Goal: Task Accomplishment & Management: Manage account settings

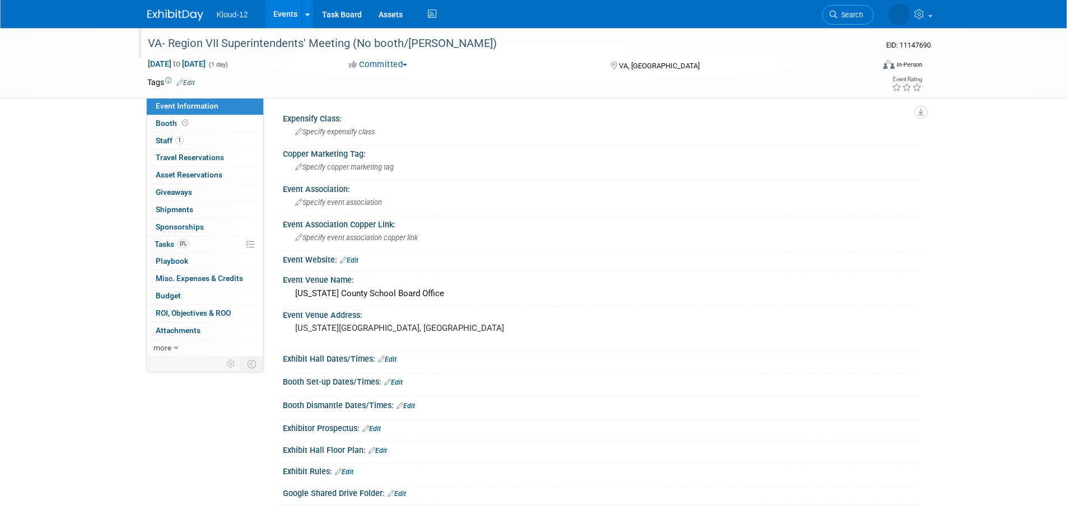
click at [356, 47] on div "VA- Region VII Superintendents' Meeting (No booth/[PERSON_NAME])" at bounding box center [500, 44] width 713 height 20
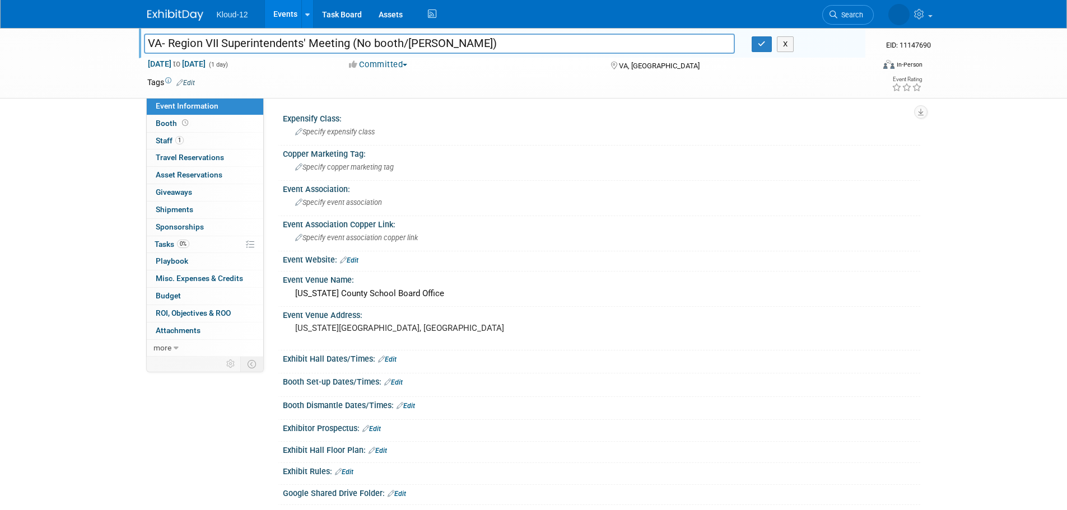
drag, startPoint x: 356, startPoint y: 44, endPoint x: 402, endPoint y: 42, distance: 46.6
click at [402, 42] on input "VA- Region VII Superintendents' Meeting (No booth/[PERSON_NAME])" at bounding box center [440, 44] width 592 height 20
drag, startPoint x: 463, startPoint y: 50, endPoint x: 405, endPoint y: 46, distance: 58.4
click at [405, 46] on input "VA- Region VII Superintendents' Meeting (Virtual/[PERSON_NAME])" at bounding box center [440, 44] width 592 height 20
drag, startPoint x: 390, startPoint y: 41, endPoint x: 356, endPoint y: 40, distance: 33.7
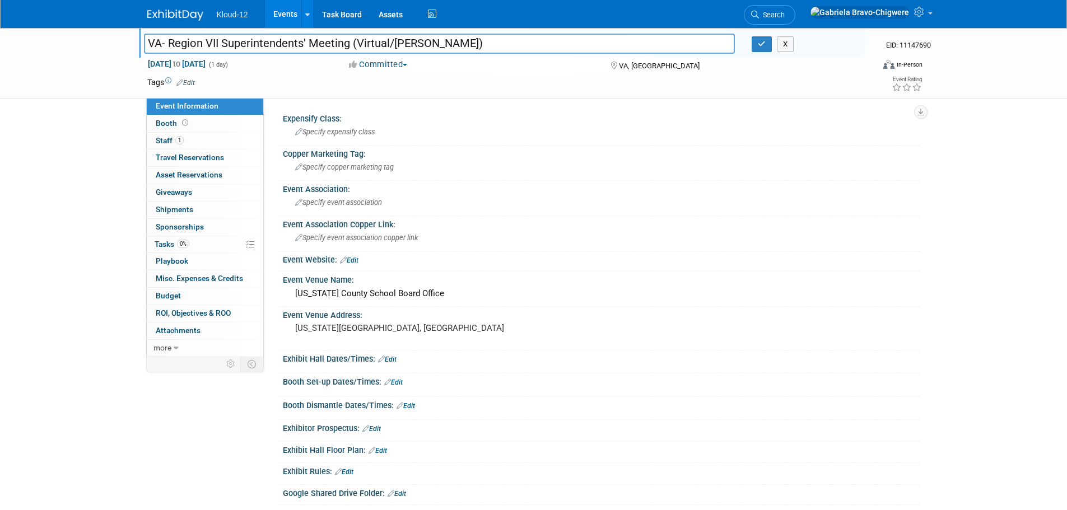
click at [356, 40] on input "VA- Region VII Superintendents' Meeting (Virtual/[PERSON_NAME])" at bounding box center [440, 44] width 592 height 20
type input "VA- Region VII Superintendents' Meeting (No Booth/[PERSON_NAME])"
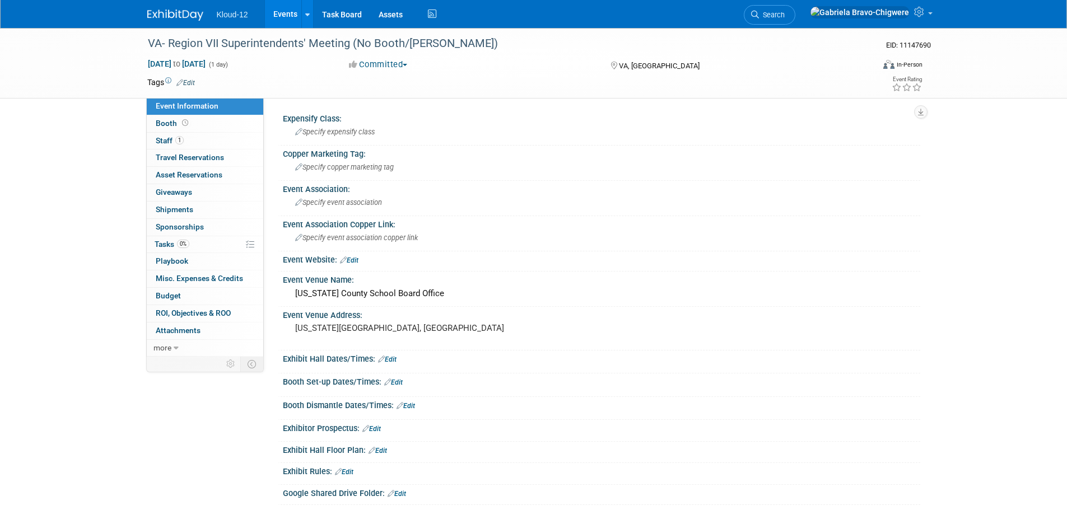
click at [185, 16] on img at bounding box center [175, 15] width 56 height 11
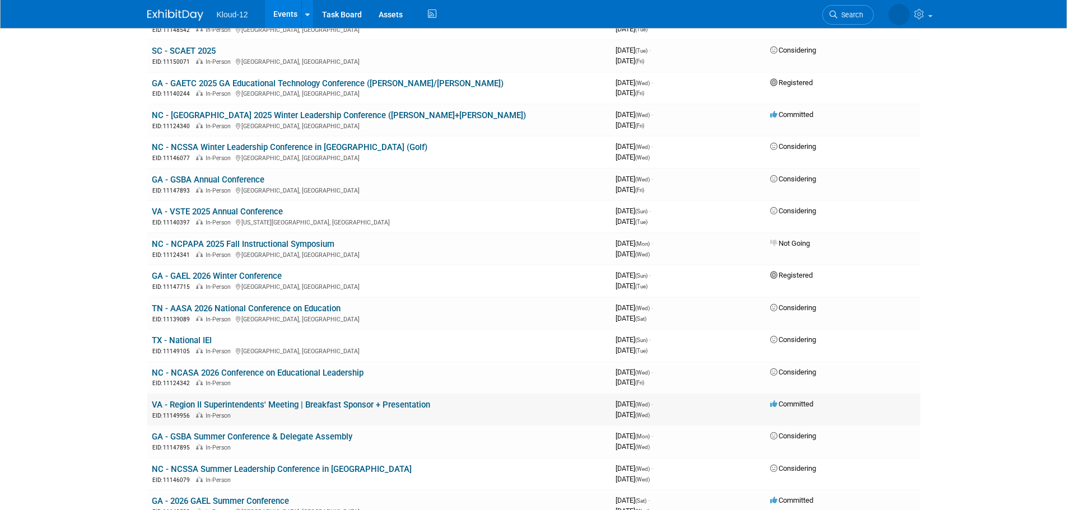
scroll to position [448, 0]
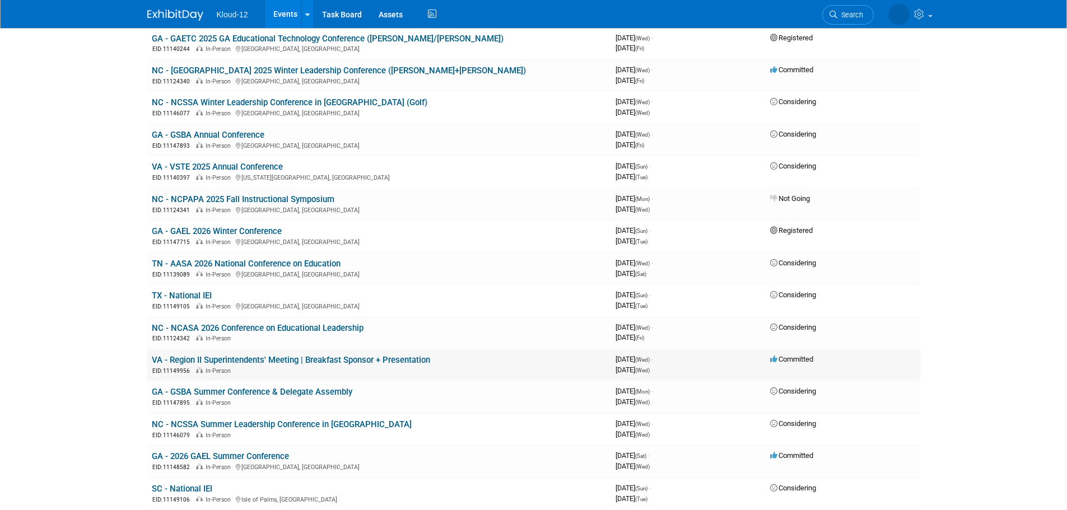
click at [266, 359] on link "VA - Region II Superintendents' Meeting | Breakfast Sponsor + Presentation" at bounding box center [291, 360] width 278 height 10
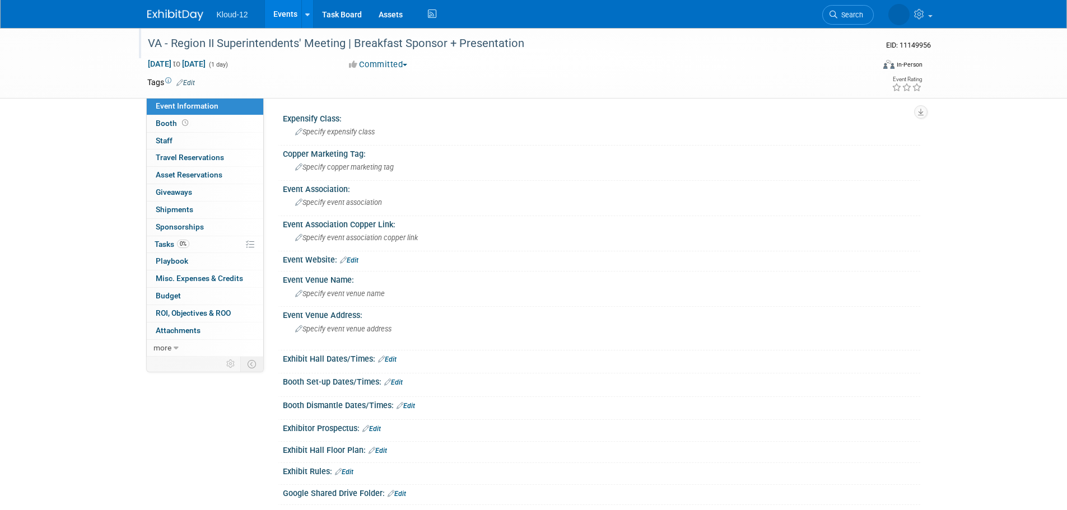
click at [440, 43] on div "VA - Region II Superintendents' Meeting | Breakfast Sponsor + Presentation" at bounding box center [500, 44] width 713 height 20
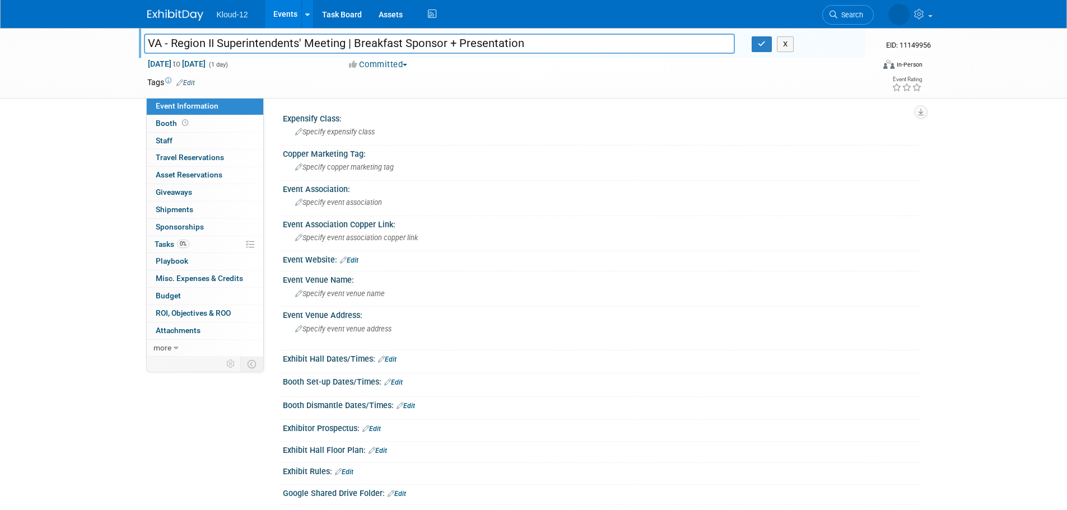
drag, startPoint x: 524, startPoint y: 41, endPoint x: 355, endPoint y: 39, distance: 169.8
click at [355, 39] on input "VA - Region II Superintendents' Meeting | Breakfast Sponsor + Presentation" at bounding box center [440, 44] width 592 height 20
type input "VA - Region II Superintendents' Meeting | (Virtual Presentation)"
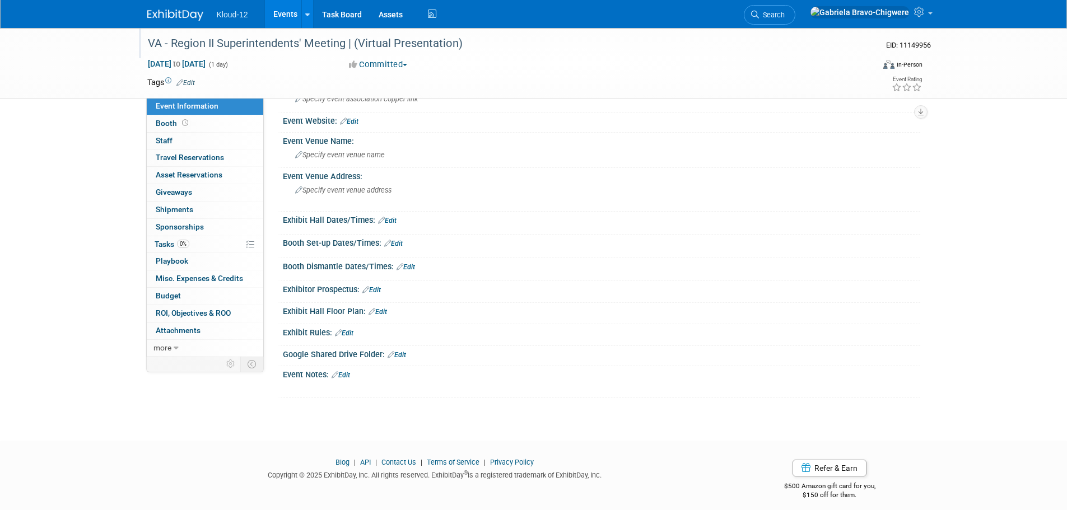
scroll to position [147, 0]
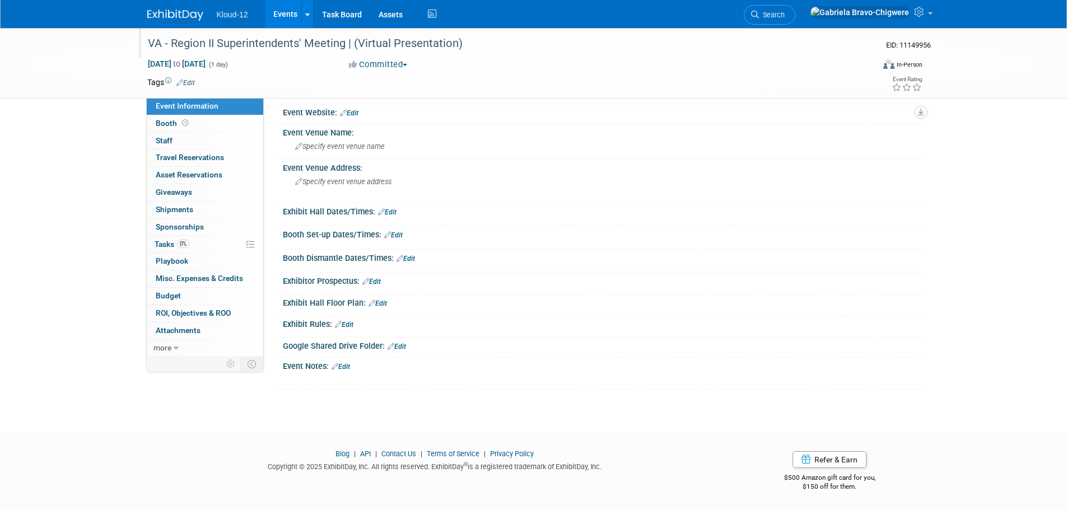
click at [338, 366] on icon at bounding box center [335, 366] width 7 height 7
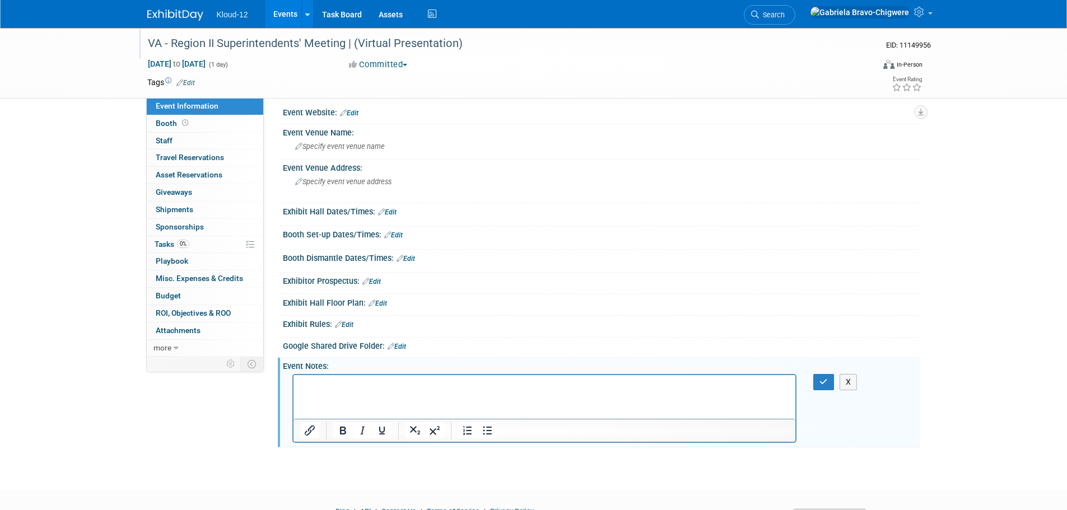
scroll to position [0, 0]
click at [346, 385] on p "Rich Text Area. Press ALT-0 for help." at bounding box center [545, 384] width 490 height 11
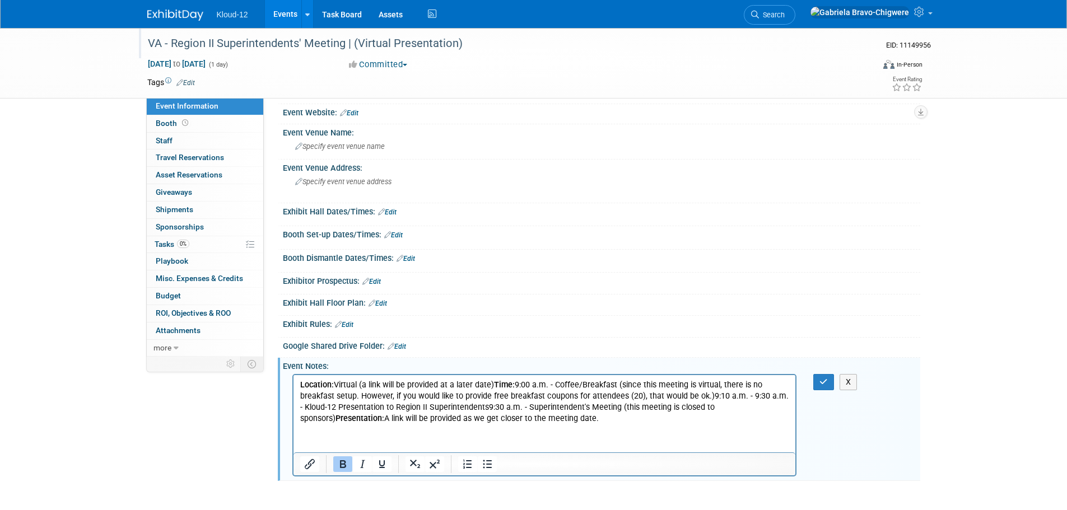
click at [496, 384] on b "Time:" at bounding box center [504, 385] width 21 height 10
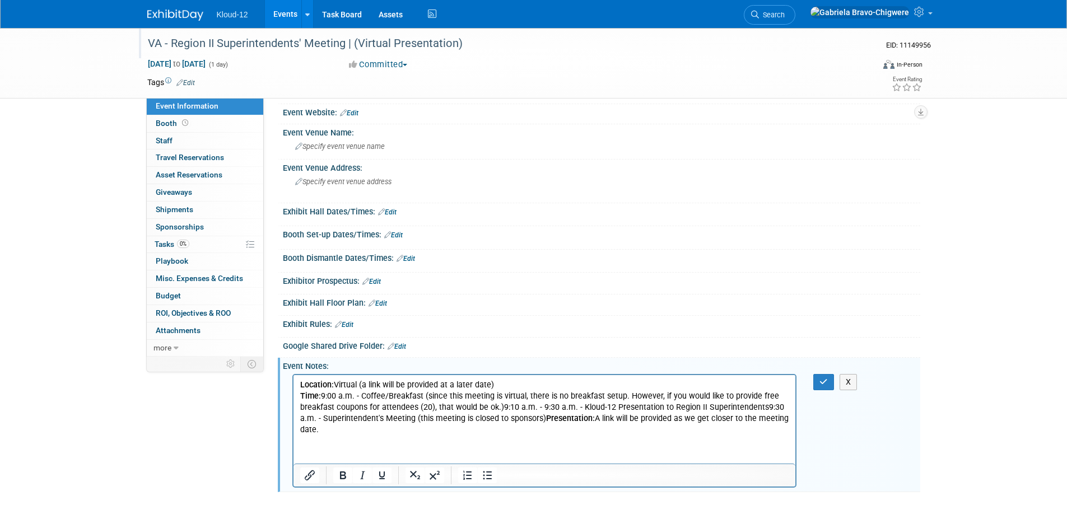
click at [541, 418] on p "Time: 9:00 a.m. - Coffee/Breakfast (since this meeting is virtual, there is no …" at bounding box center [545, 413] width 490 height 45
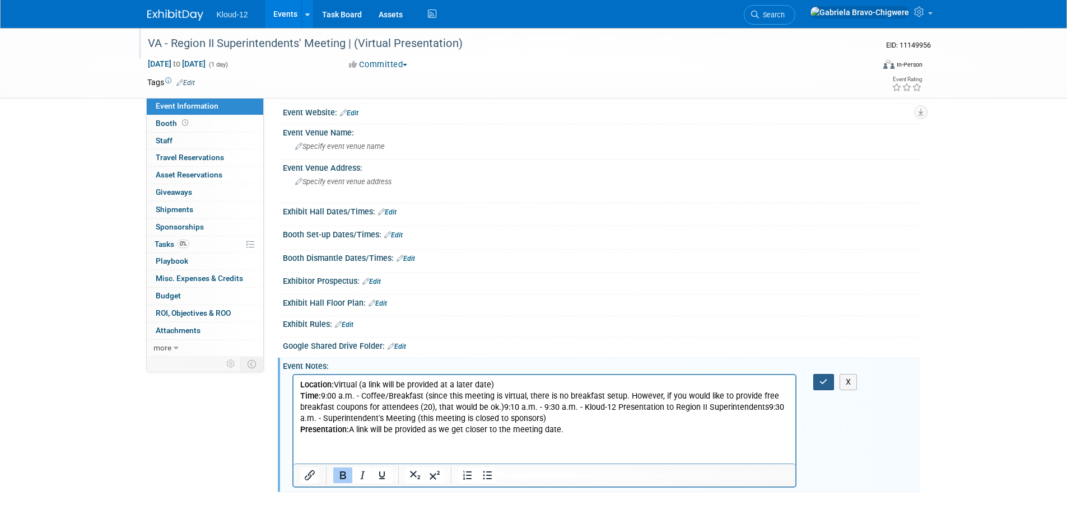
click at [820, 382] on icon "button" at bounding box center [824, 382] width 8 height 8
